Goal: Find specific page/section: Locate a particular part of the current website

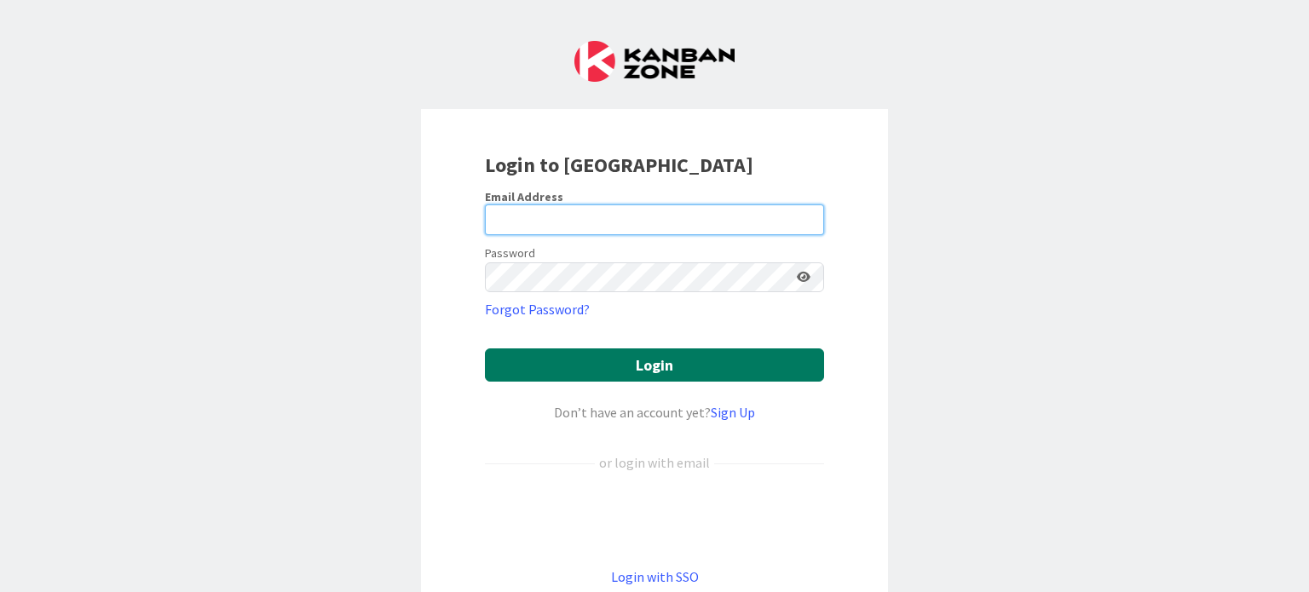
type input "[PERSON_NAME][EMAIL_ADDRESS][PERSON_NAME][DOMAIN_NAME]"
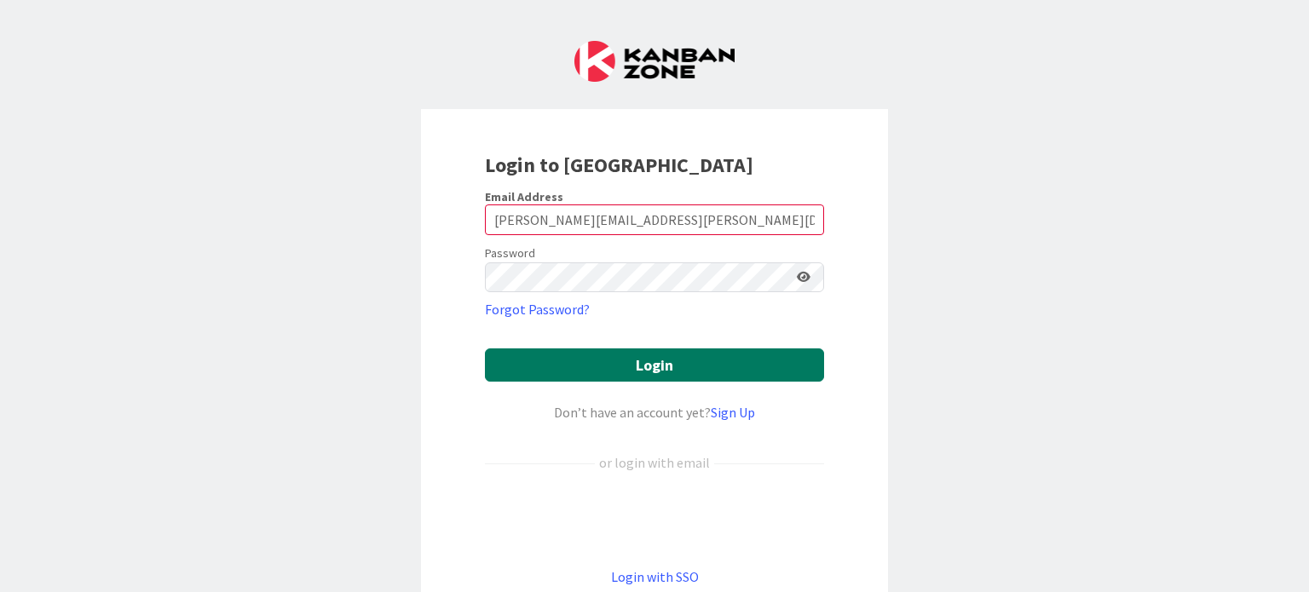
click at [597, 355] on button "Login" at bounding box center [654, 365] width 339 height 33
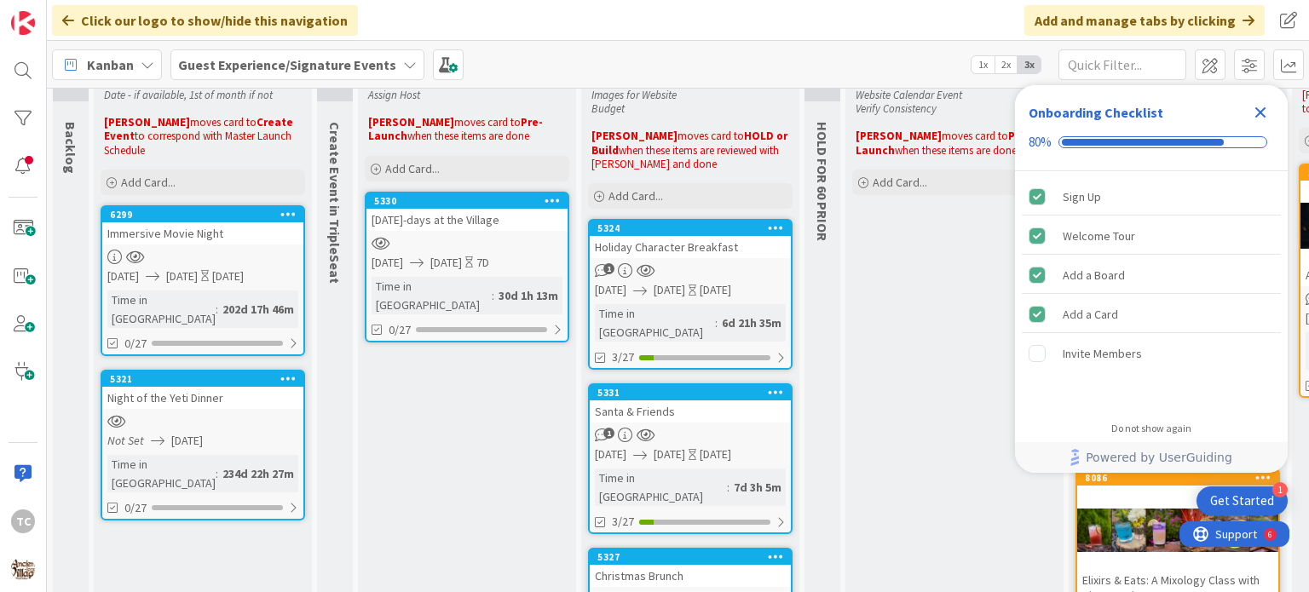
scroll to position [85, 0]
click at [1268, 110] on icon "Close Checklist" at bounding box center [1260, 112] width 20 height 20
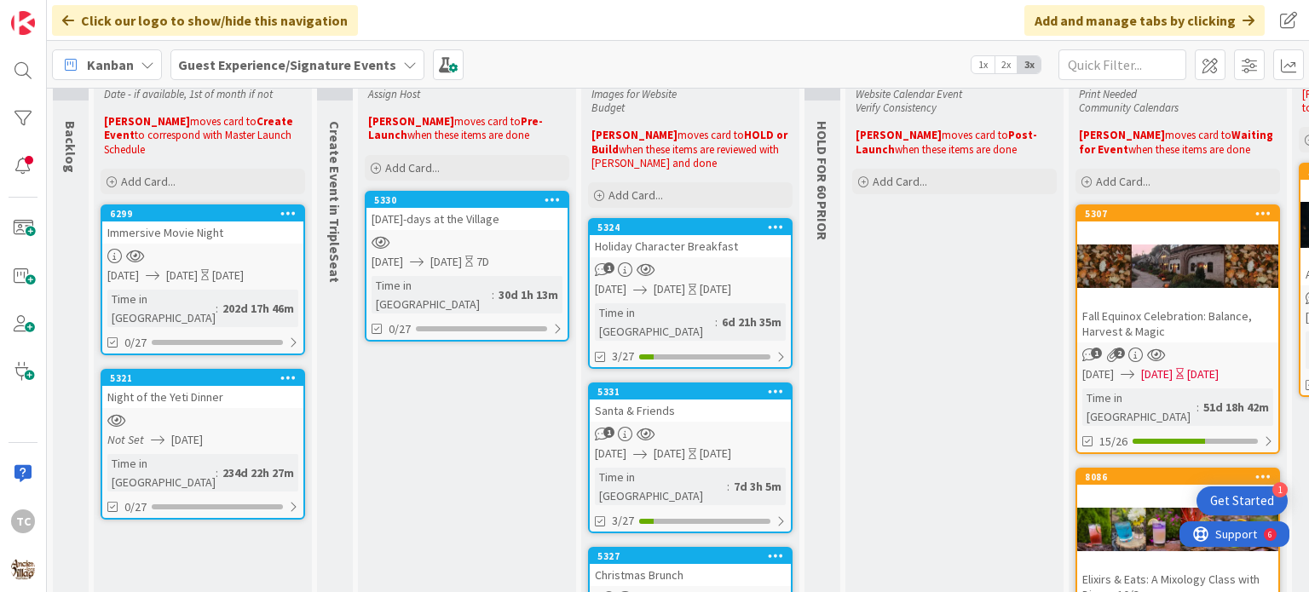
scroll to position [0, 0]
click at [696, 257] on link "5324 Holiday Character Breakfast 1 [DATE] [DATE] [DATE] Time in [GEOGRAPHIC_DAT…" at bounding box center [690, 293] width 205 height 151
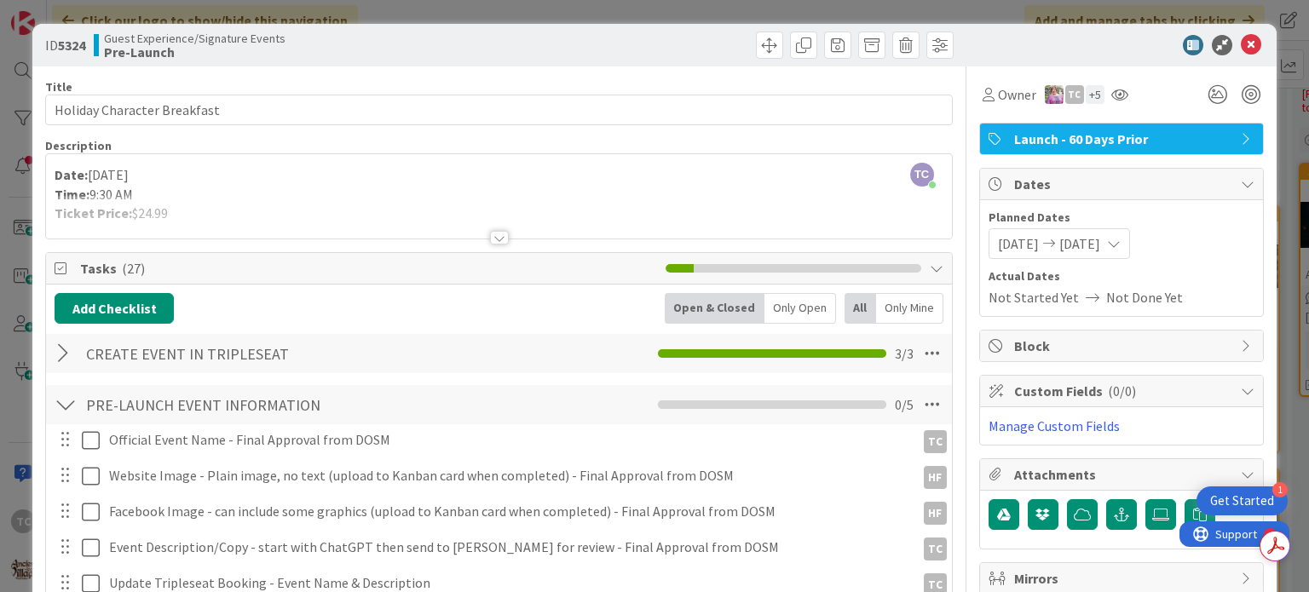
click at [490, 234] on div at bounding box center [499, 238] width 19 height 14
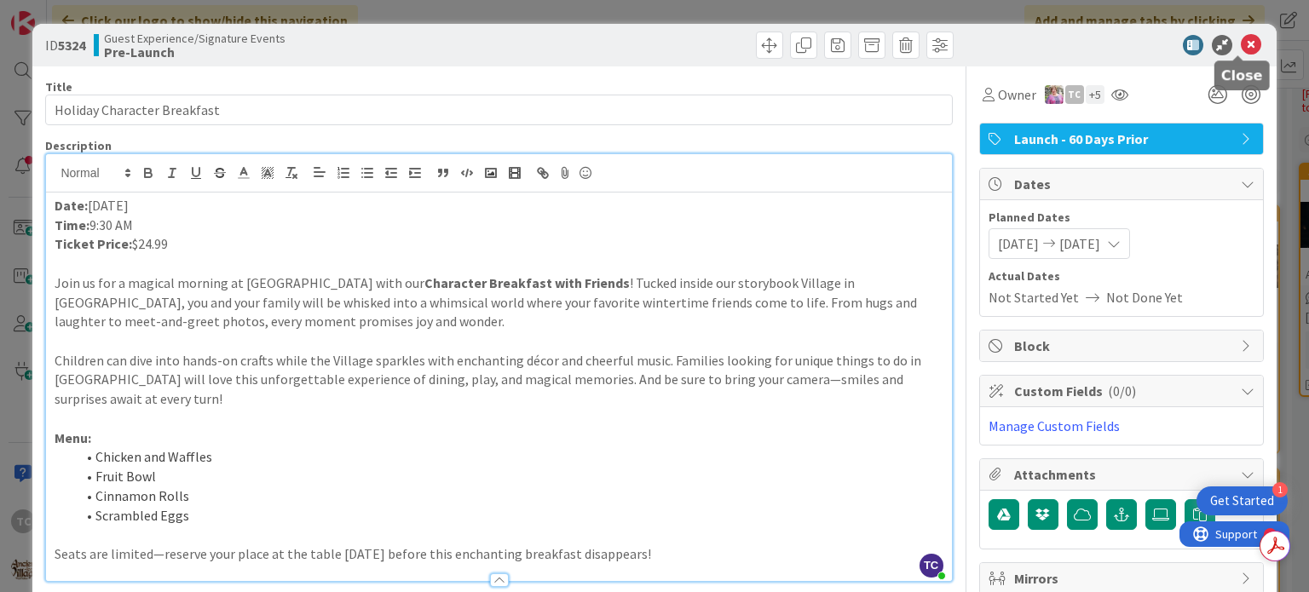
click at [1241, 46] on icon at bounding box center [1251, 45] width 20 height 20
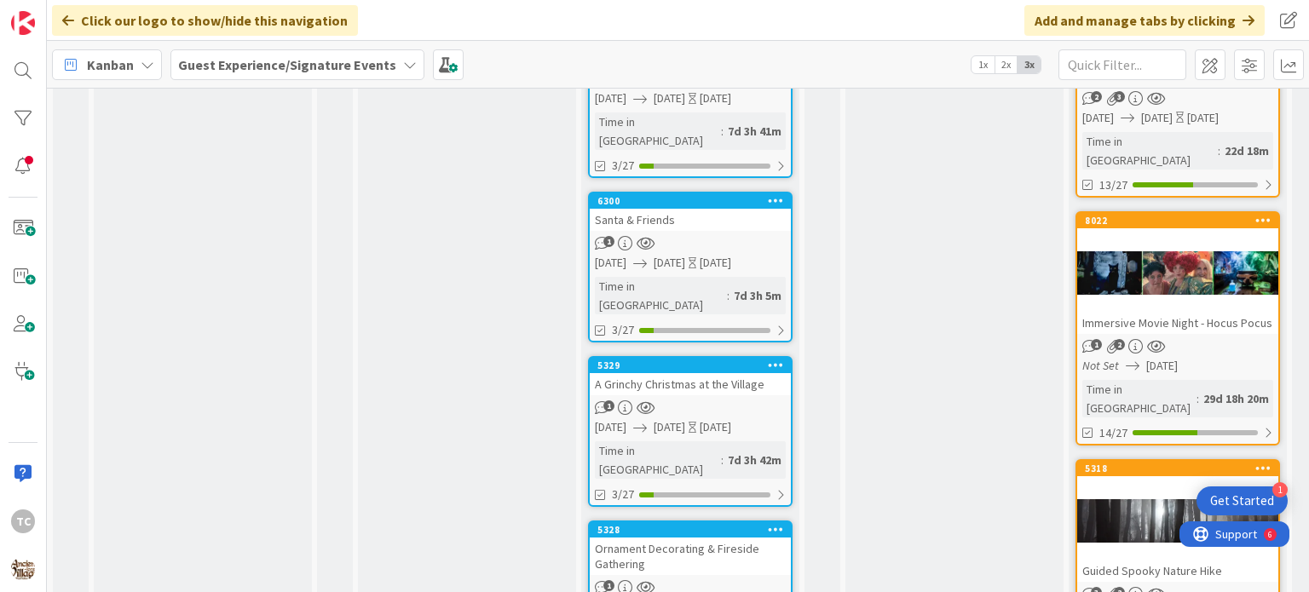
scroll to position [597, 0]
